Goal: Task Accomplishment & Management: Manage account settings

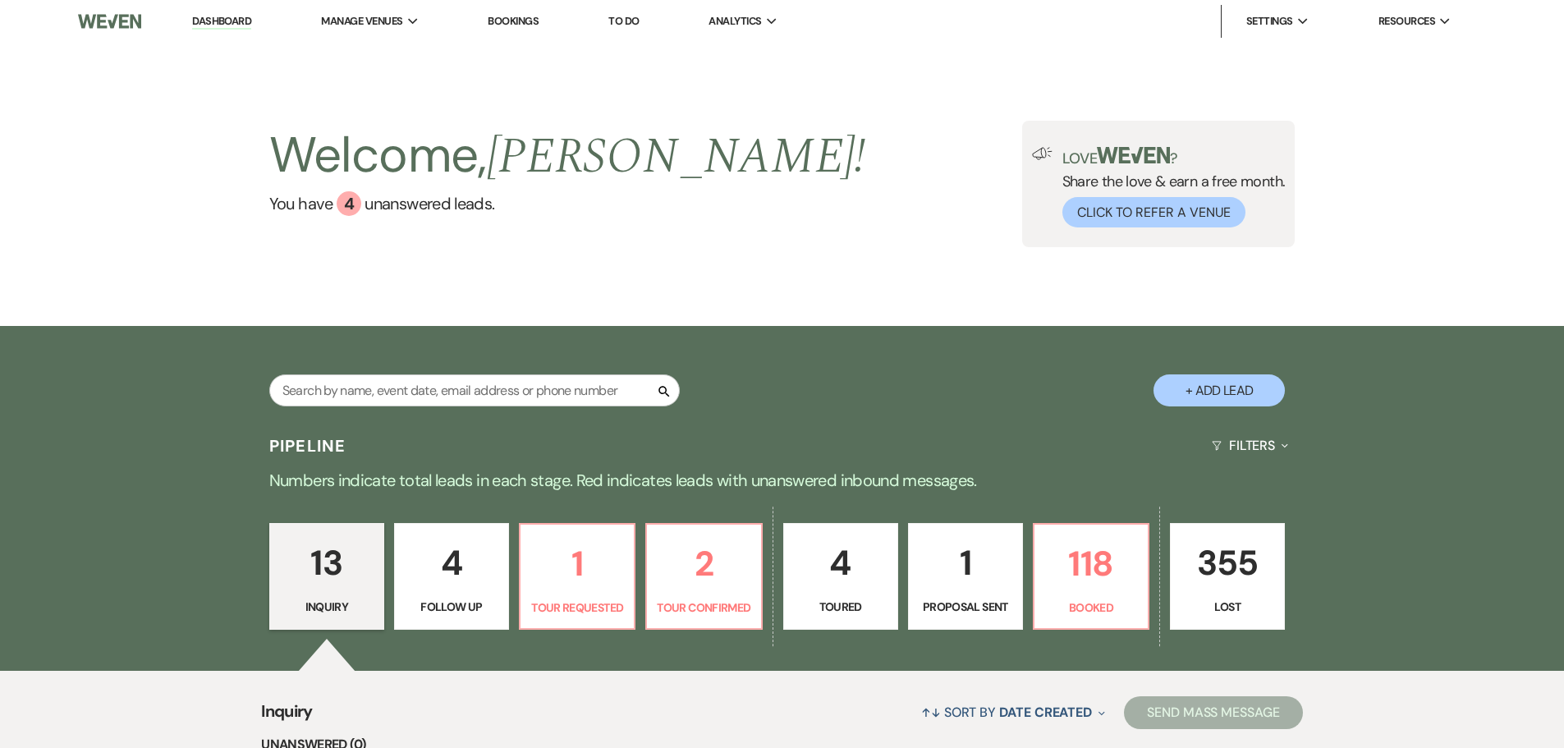
click at [621, 22] on link "To Do" at bounding box center [623, 21] width 30 height 14
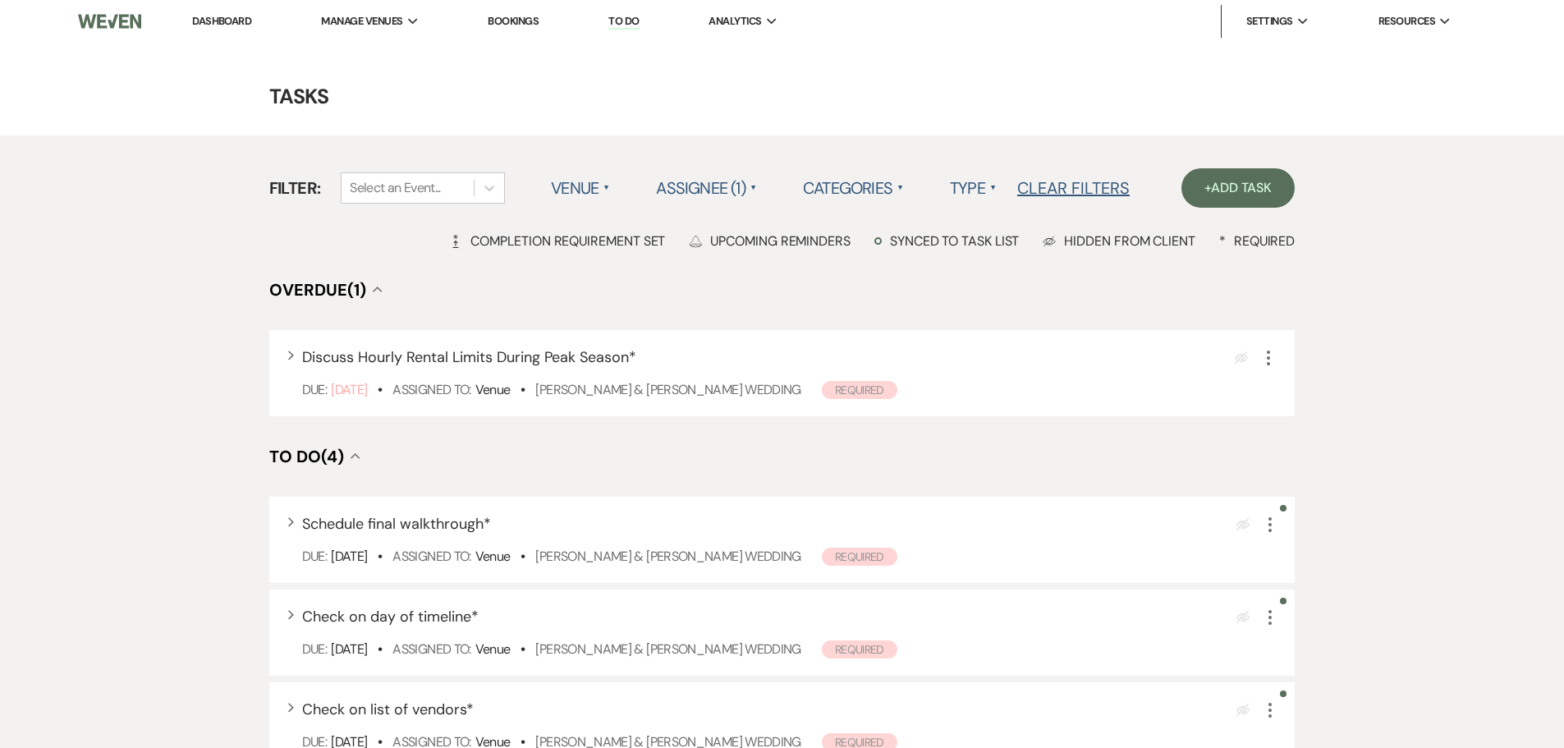
click at [238, 13] on li "Dashboard" at bounding box center [222, 21] width 76 height 33
click at [241, 33] on li "Dashboard" at bounding box center [222, 21] width 76 height 33
click at [236, 25] on link "Dashboard" at bounding box center [221, 21] width 59 height 14
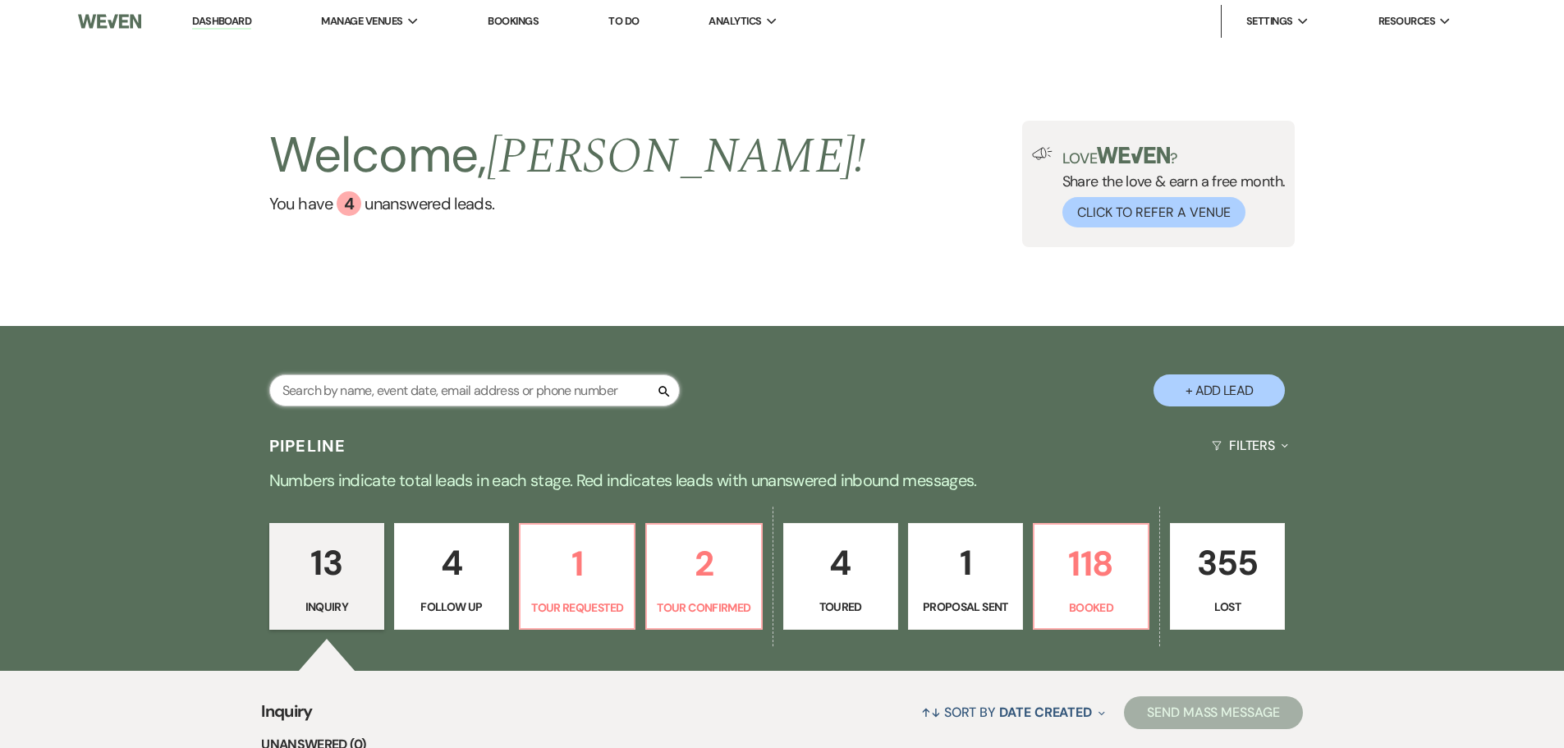
click at [416, 395] on input "text" at bounding box center [474, 390] width 410 height 32
type input "[PERSON_NAME]"
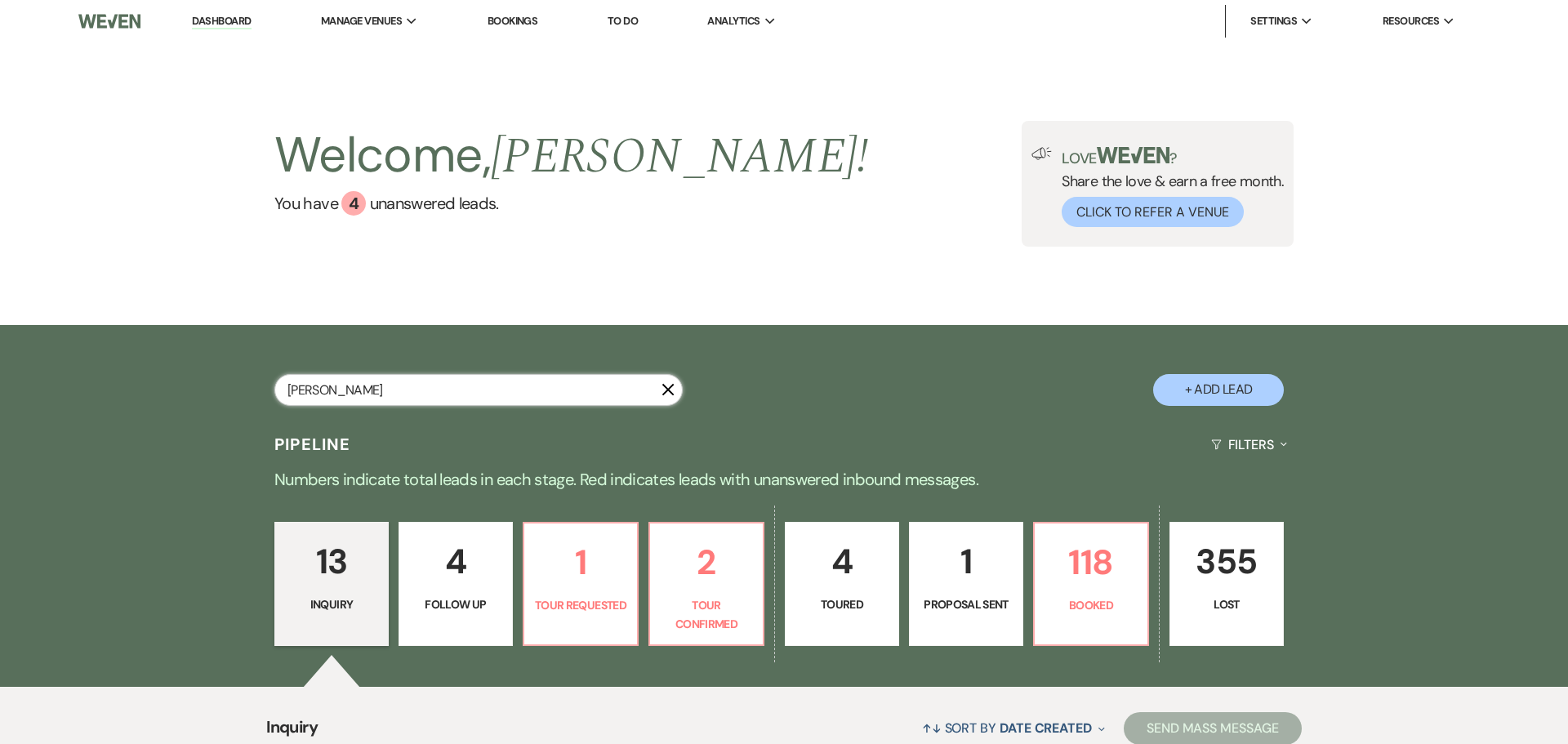
select select "8"
select select "6"
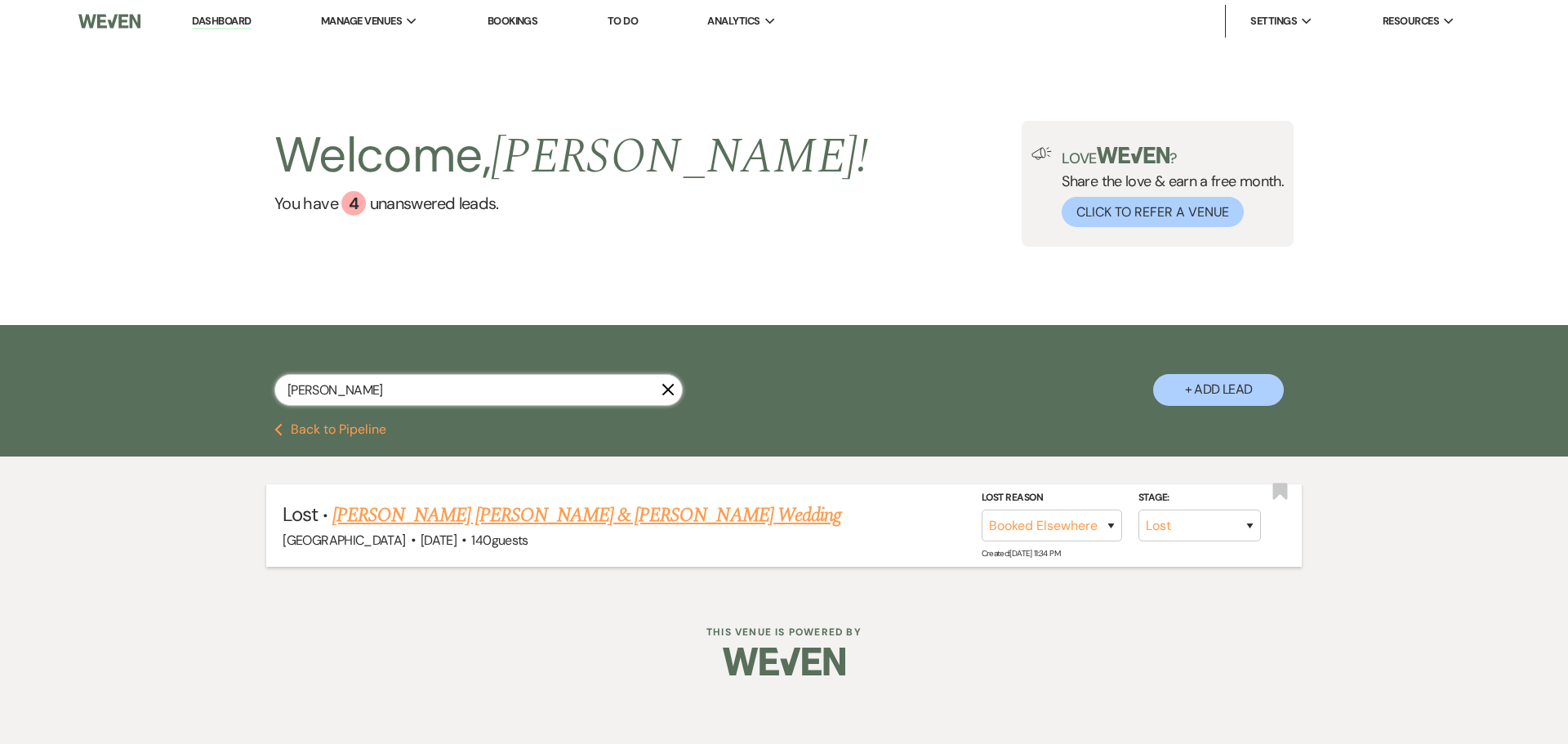
type input "[PERSON_NAME]"
click at [546, 511] on link "[PERSON_NAME] [PERSON_NAME] & [PERSON_NAME] Wedding" at bounding box center [586, 515] width 508 height 30
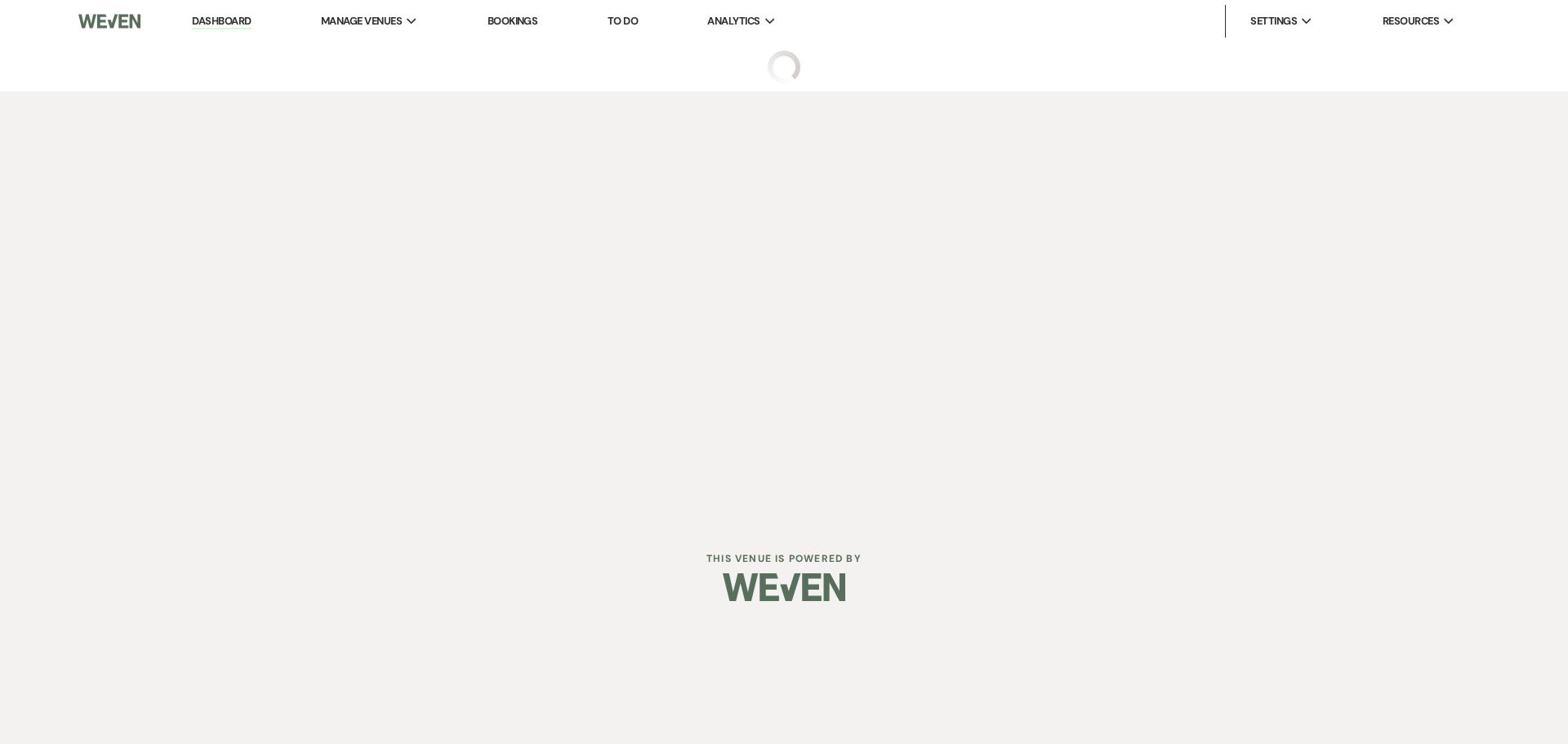
select select "8"
select select "6"
select select "5"
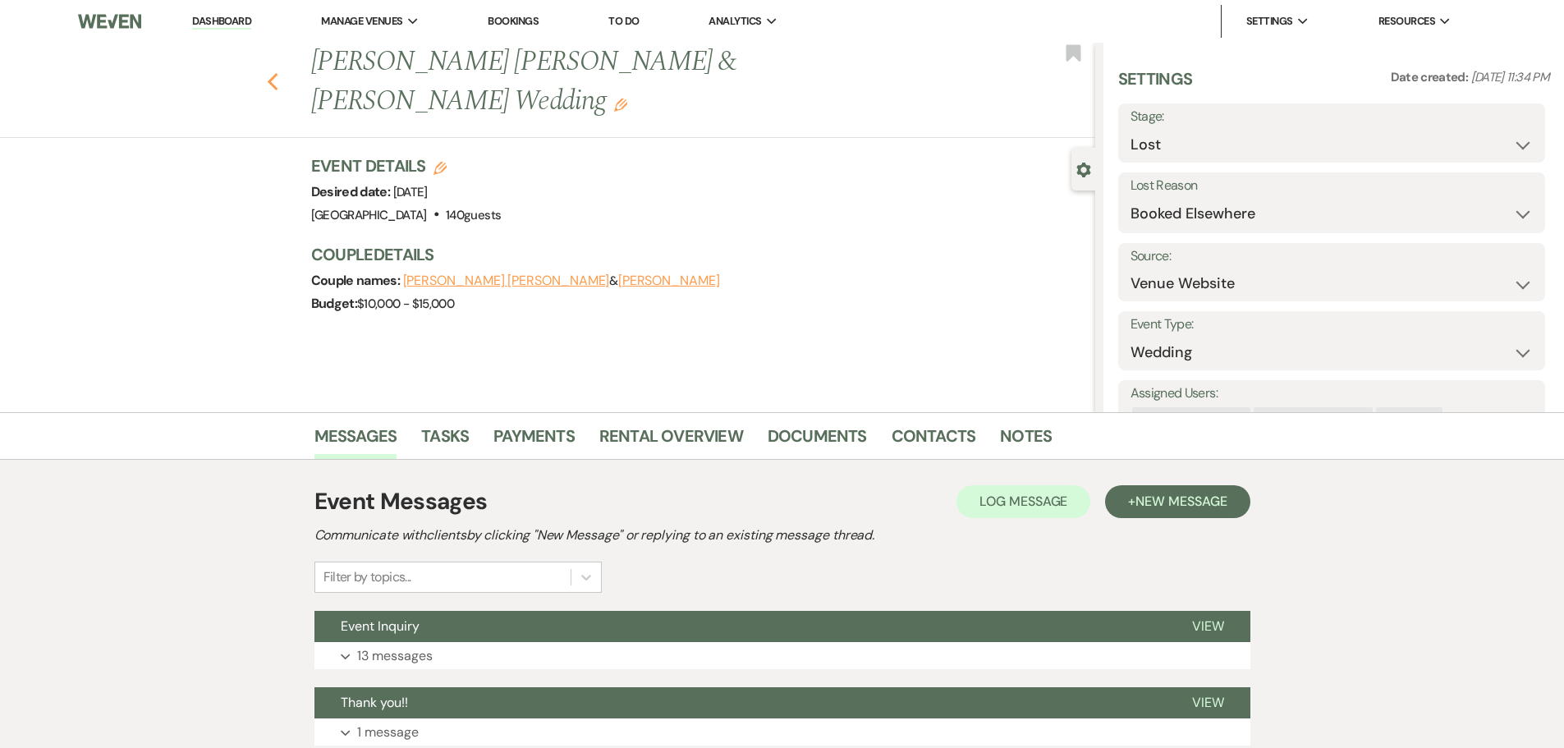
click at [277, 73] on use "button" at bounding box center [272, 82] width 11 height 18
select select "8"
select select "6"
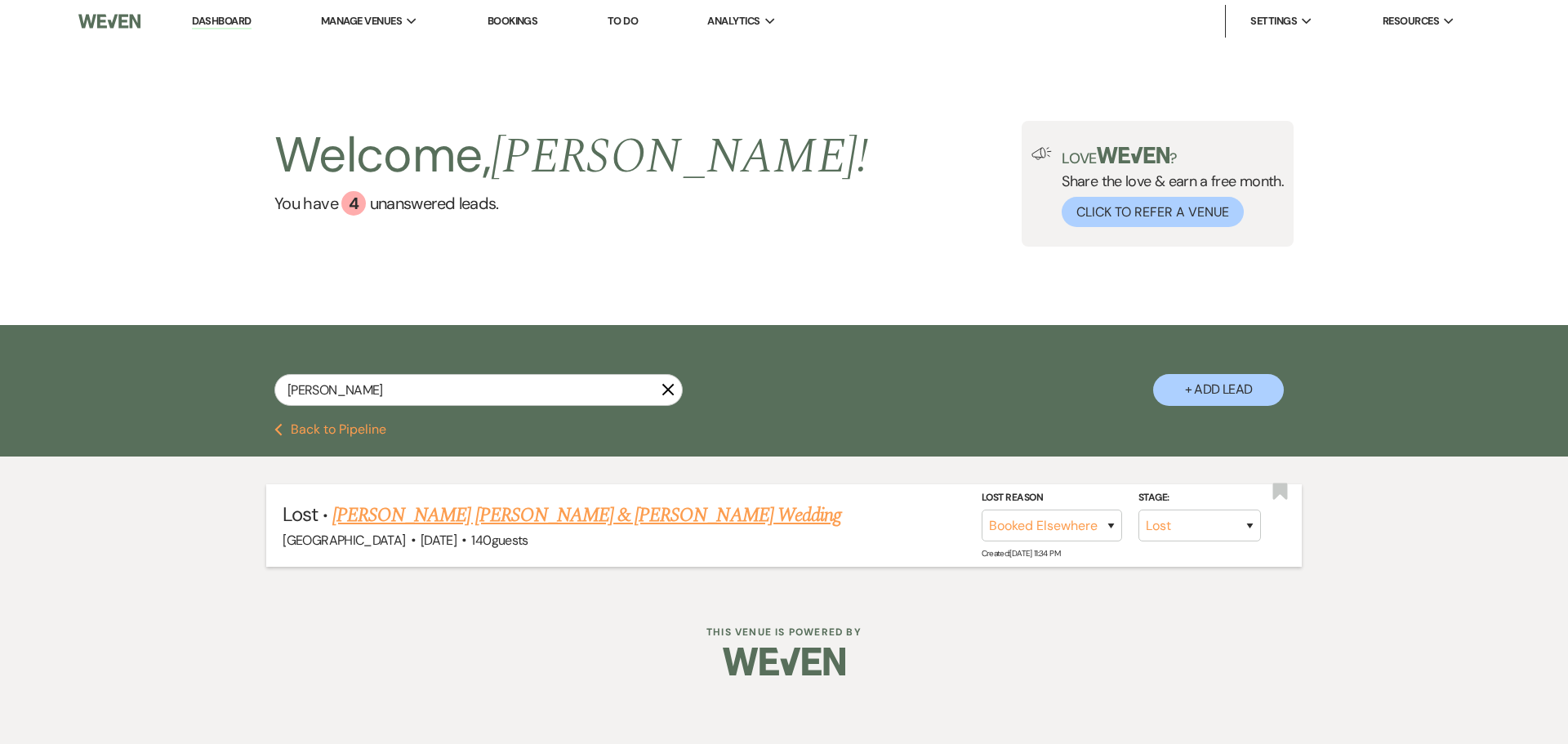
click at [563, 516] on link "[PERSON_NAME] [PERSON_NAME] & [PERSON_NAME] Wedding" at bounding box center [586, 515] width 508 height 30
select select "8"
select select "6"
select select "5"
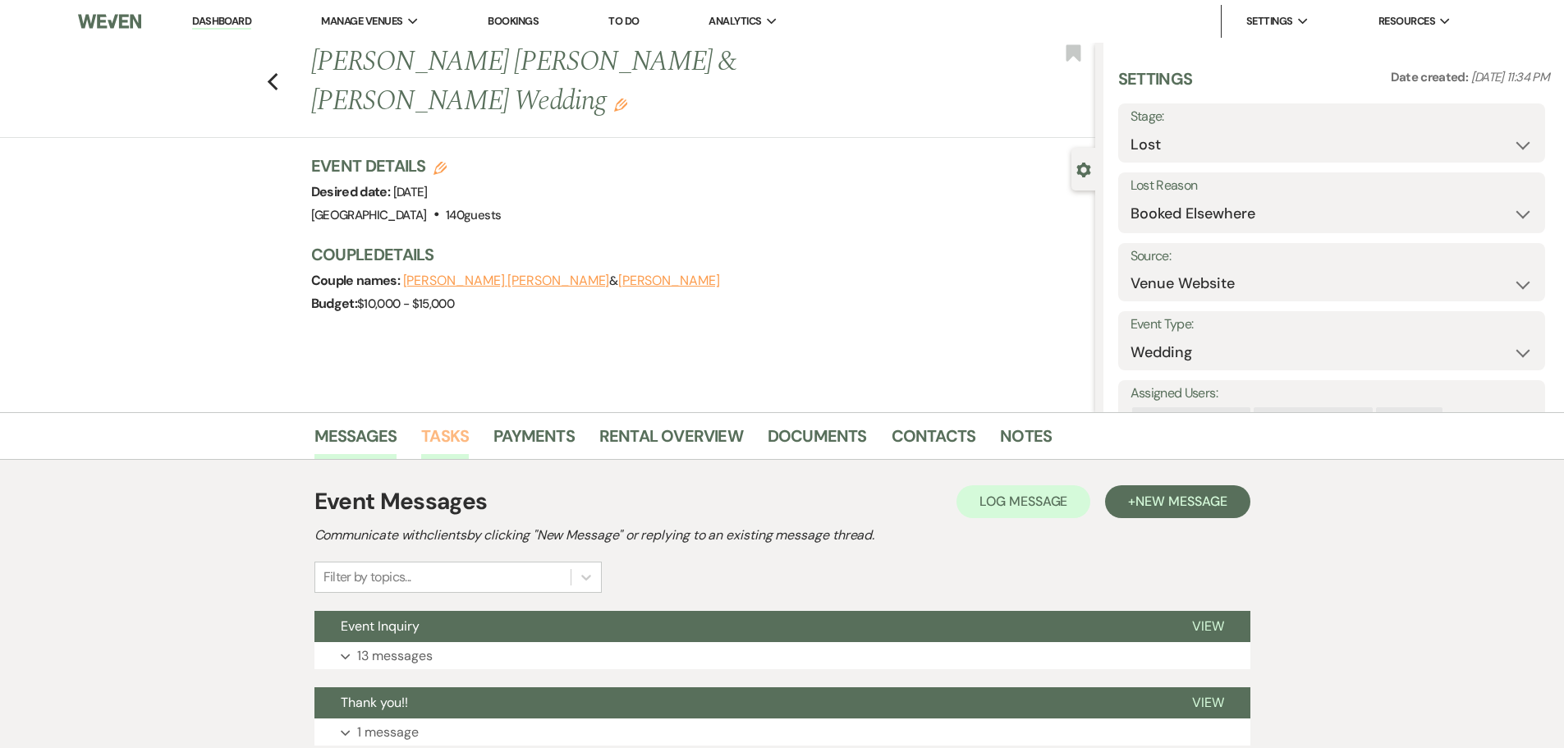
click at [468, 435] on link "Tasks" at bounding box center [445, 441] width 48 height 36
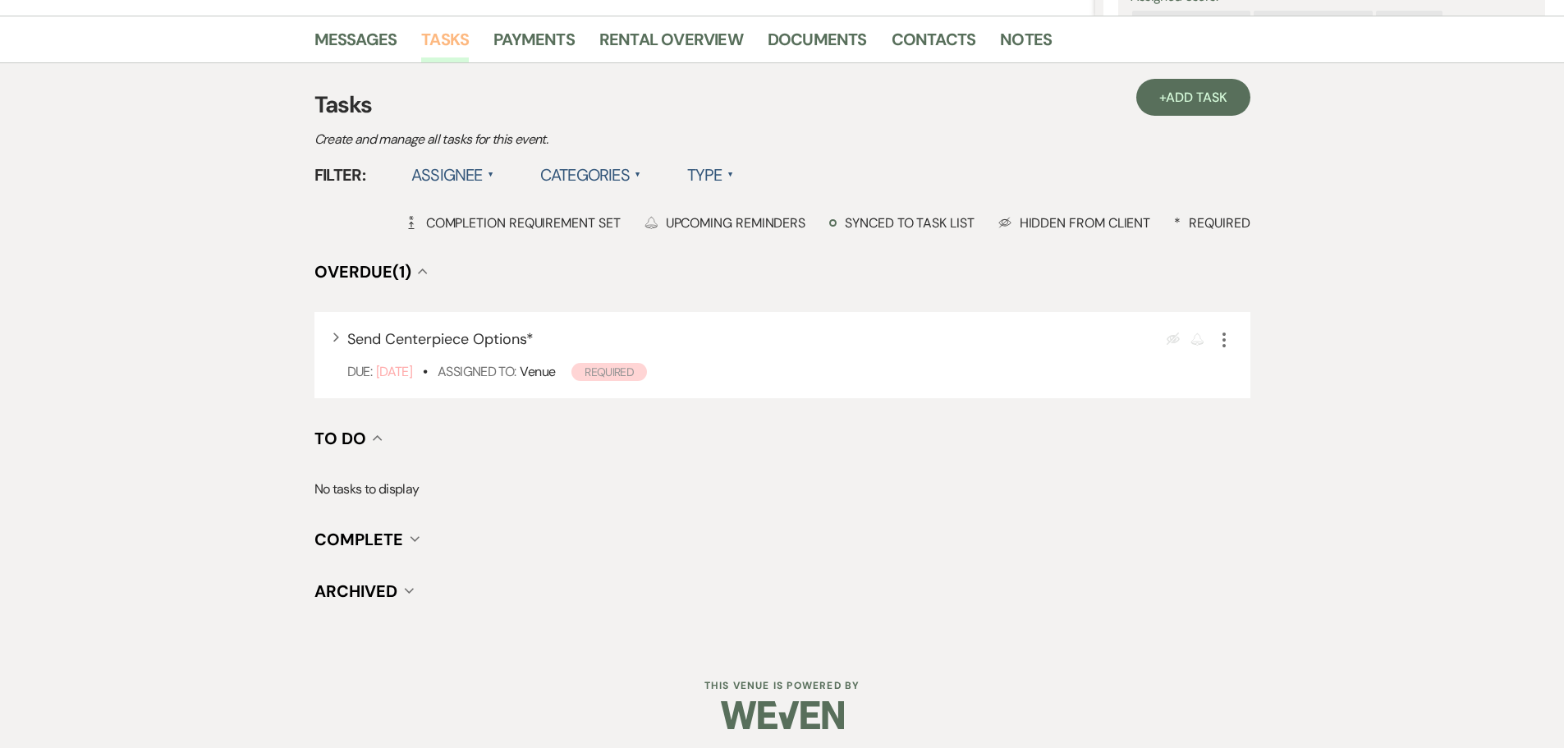
scroll to position [402, 0]
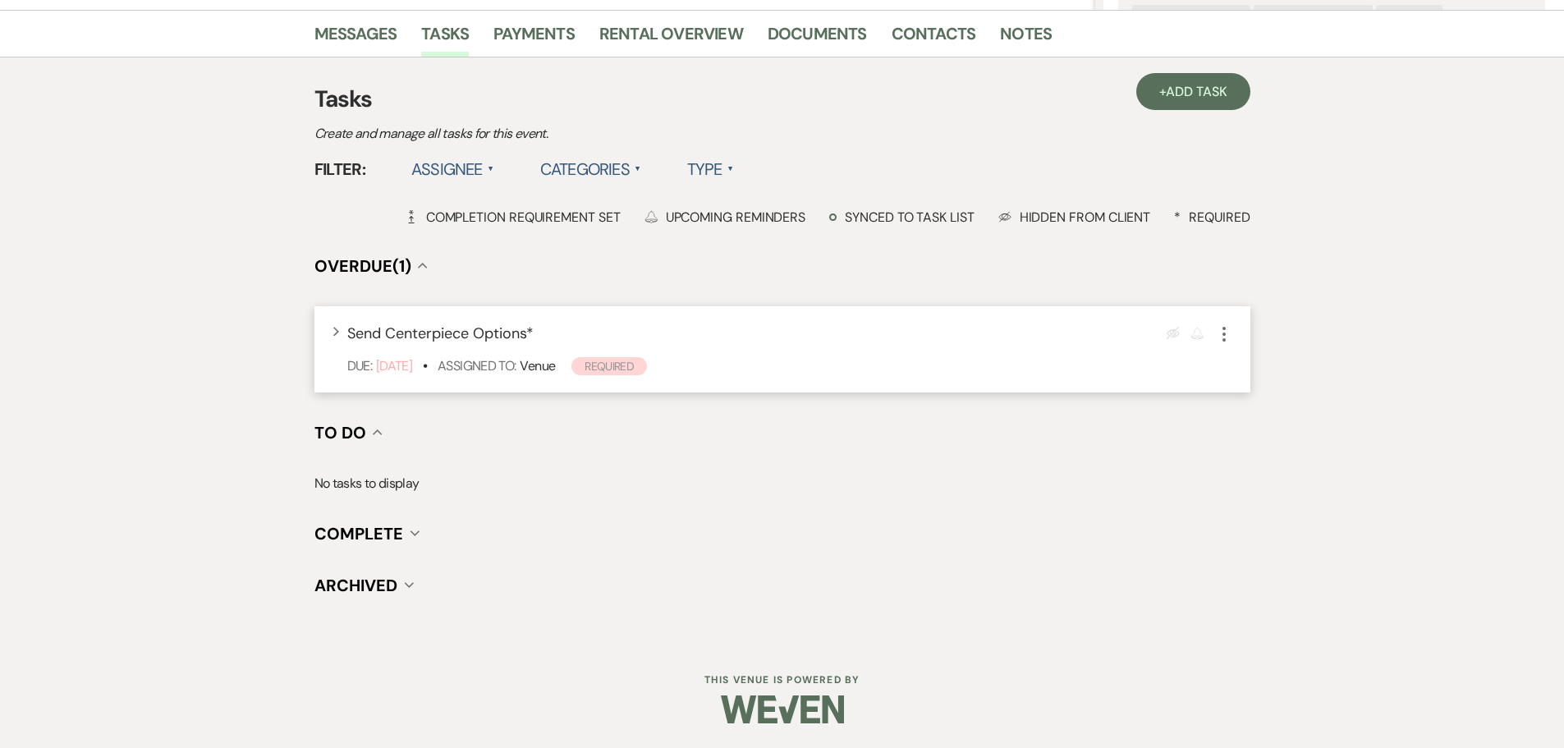
click at [1229, 341] on icon "More" at bounding box center [1224, 334] width 20 height 20
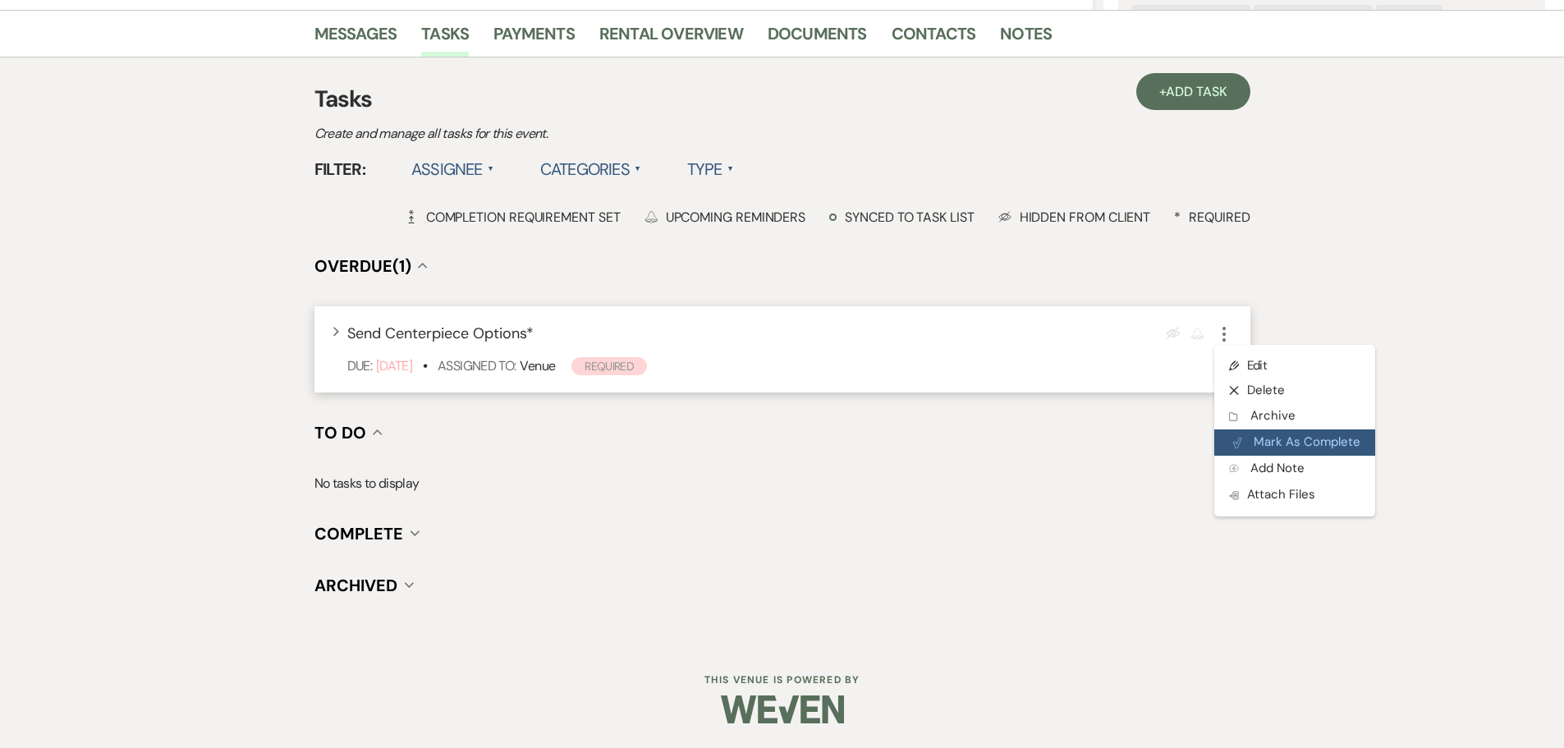
click at [1301, 447] on button "Plan Portal Link Mark As Complete" at bounding box center [1294, 442] width 161 height 26
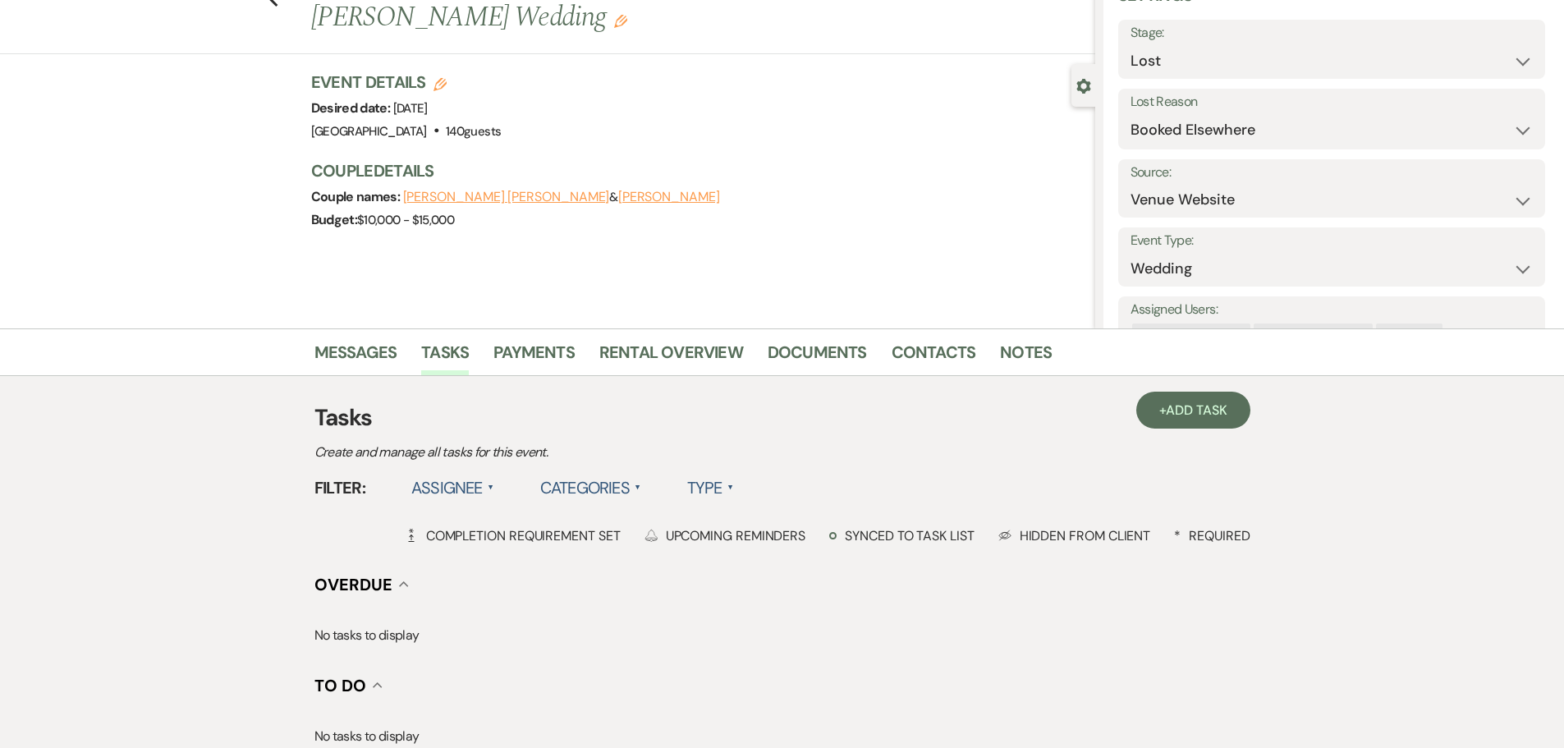
scroll to position [0, 0]
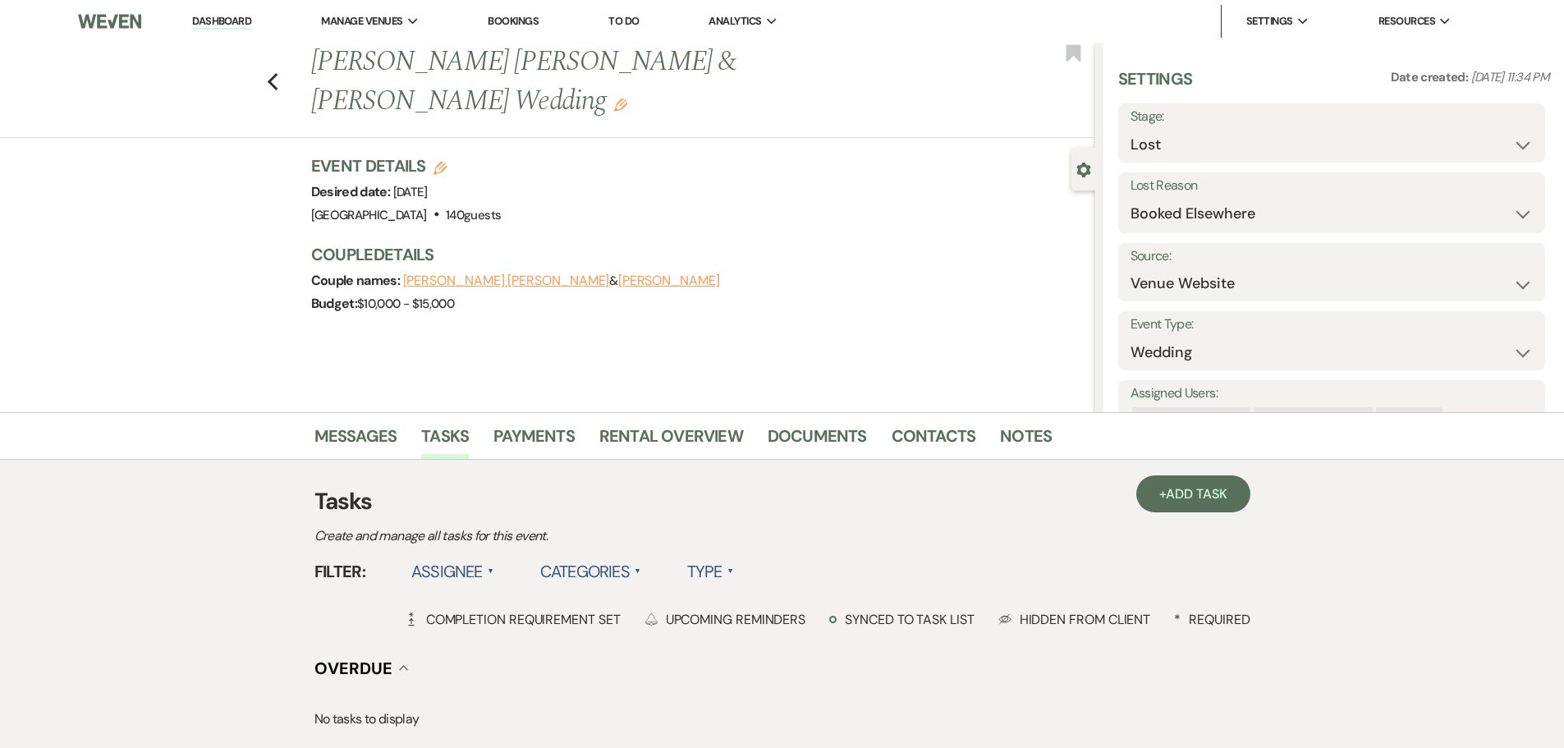
click at [235, 17] on link "Dashboard" at bounding box center [221, 22] width 59 height 16
